Goal: Navigation & Orientation: Find specific page/section

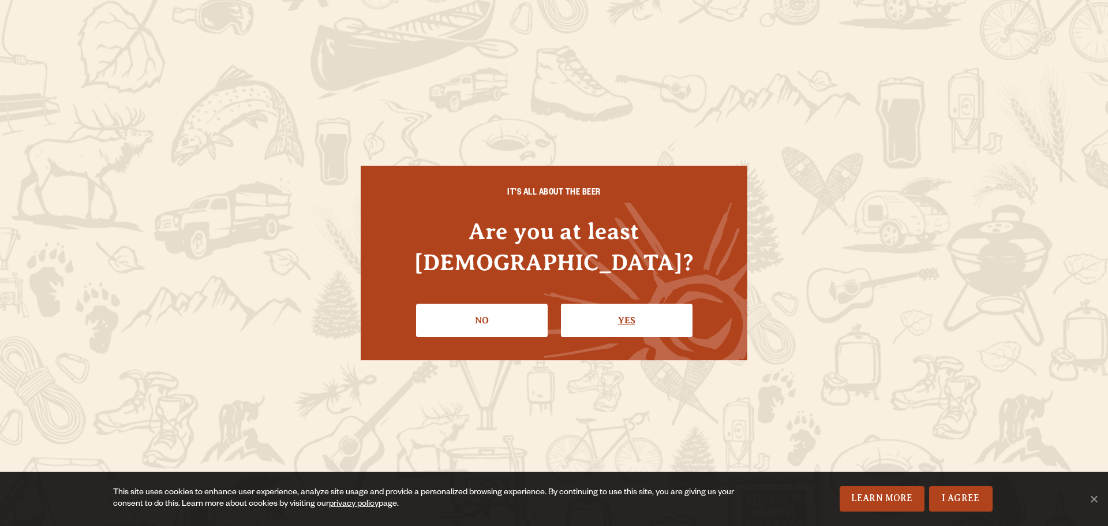
click at [610, 314] on link "Yes" at bounding box center [627, 319] width 132 height 33
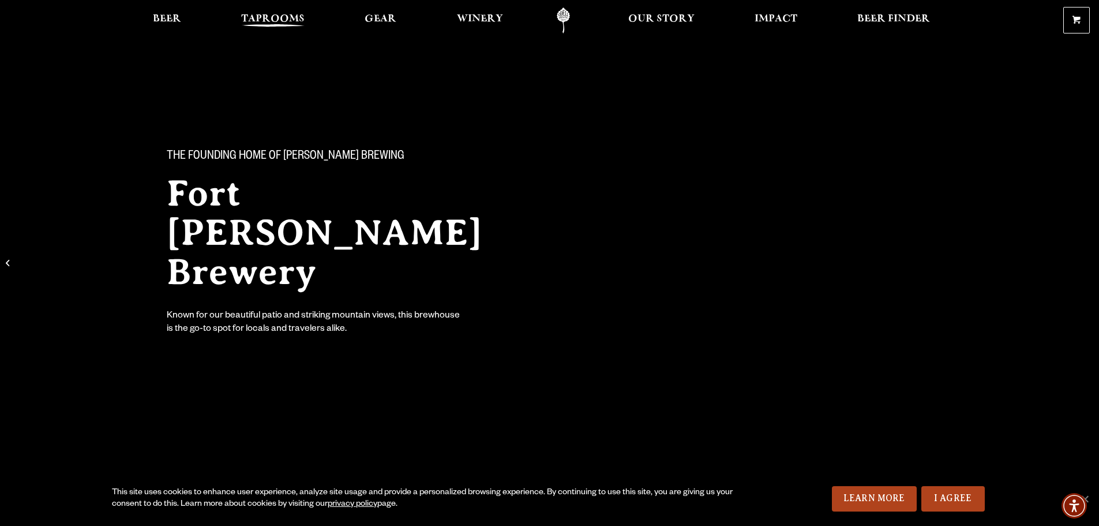
click at [266, 20] on span "Taprooms" at bounding box center [272, 18] width 63 height 9
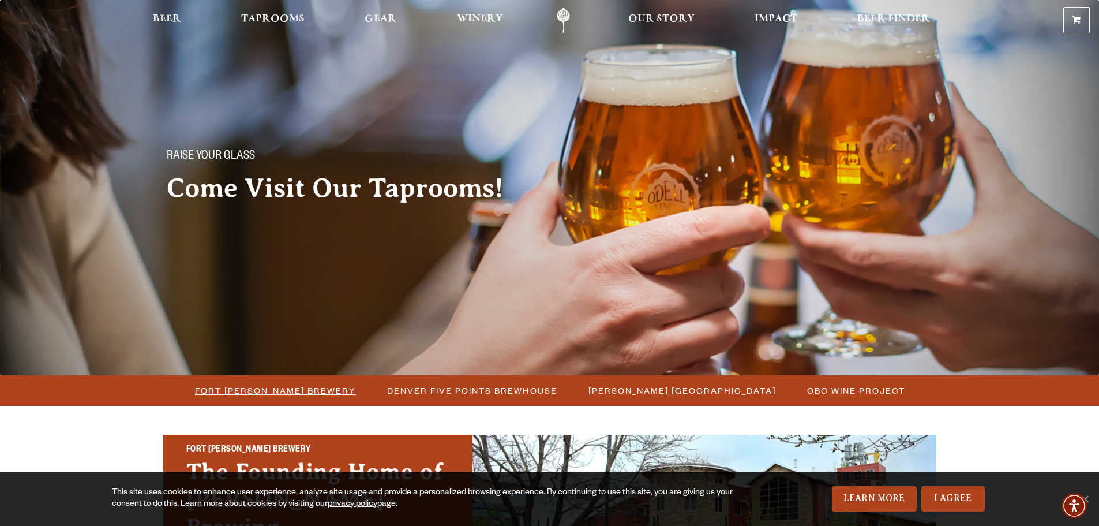
click at [254, 388] on span "Fort [PERSON_NAME] Brewery" at bounding box center [275, 390] width 161 height 17
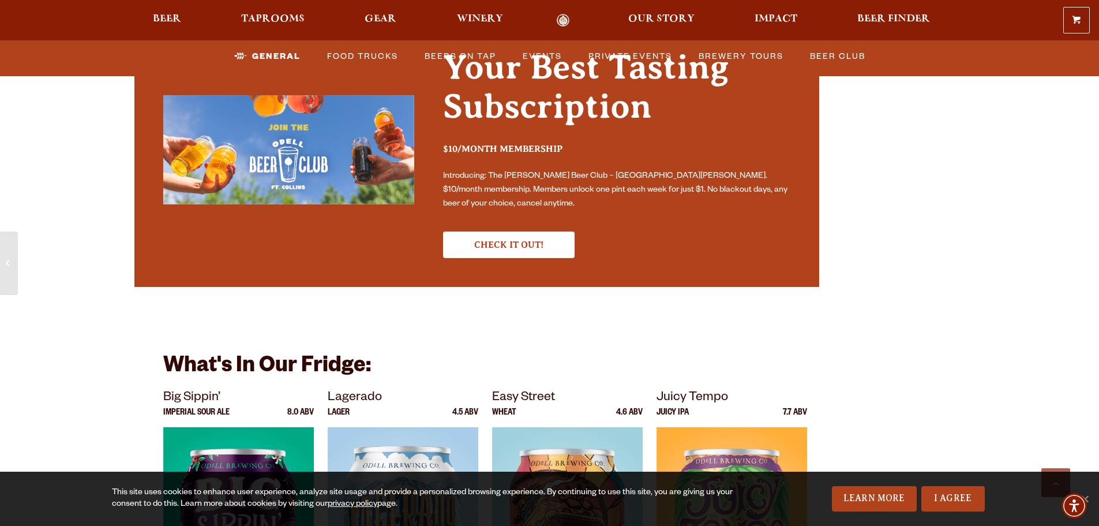
scroll to position [3671, 0]
